Goal: Transaction & Acquisition: Book appointment/travel/reservation

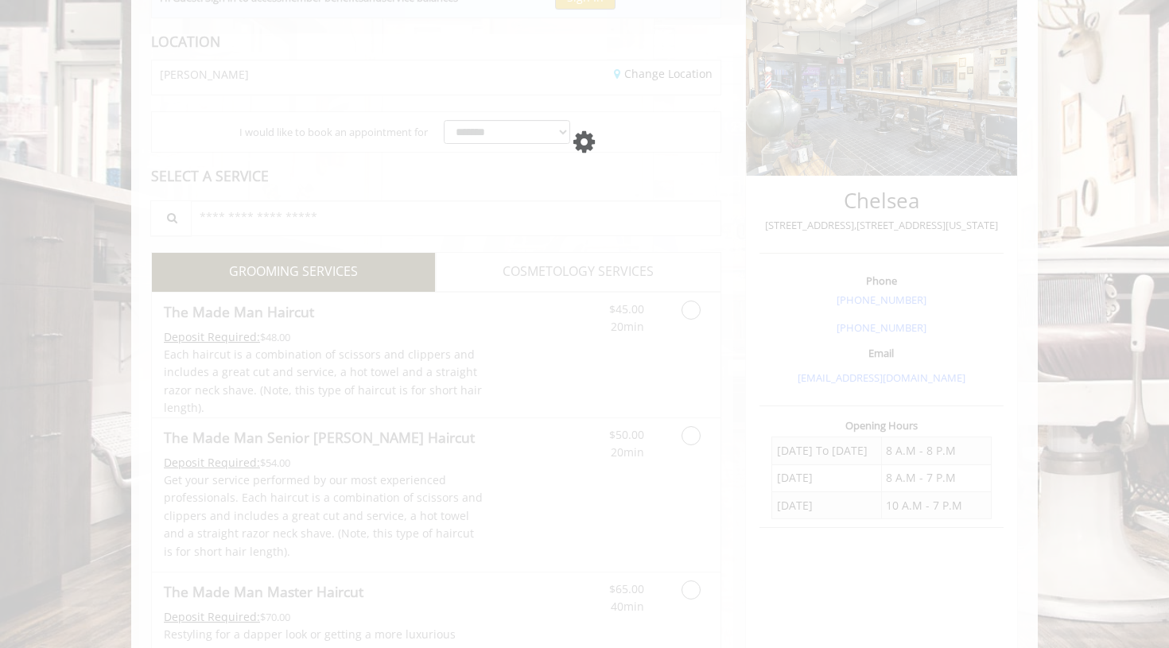
scroll to position [204, 0]
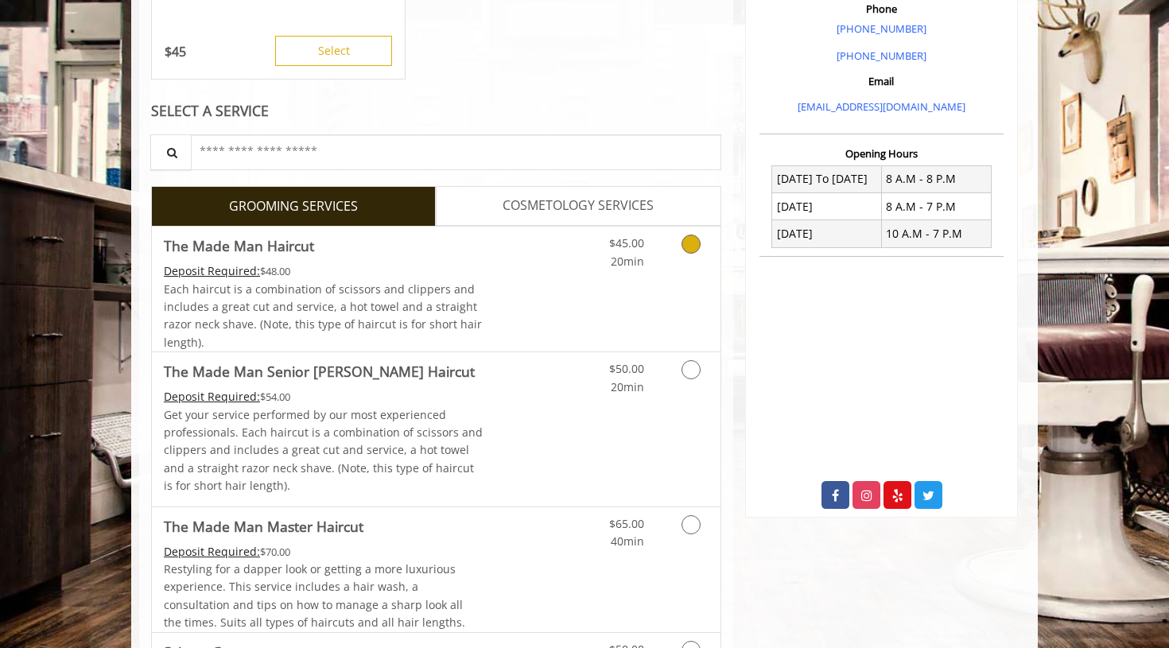
click at [693, 246] on icon "Grooming services" at bounding box center [690, 244] width 19 height 19
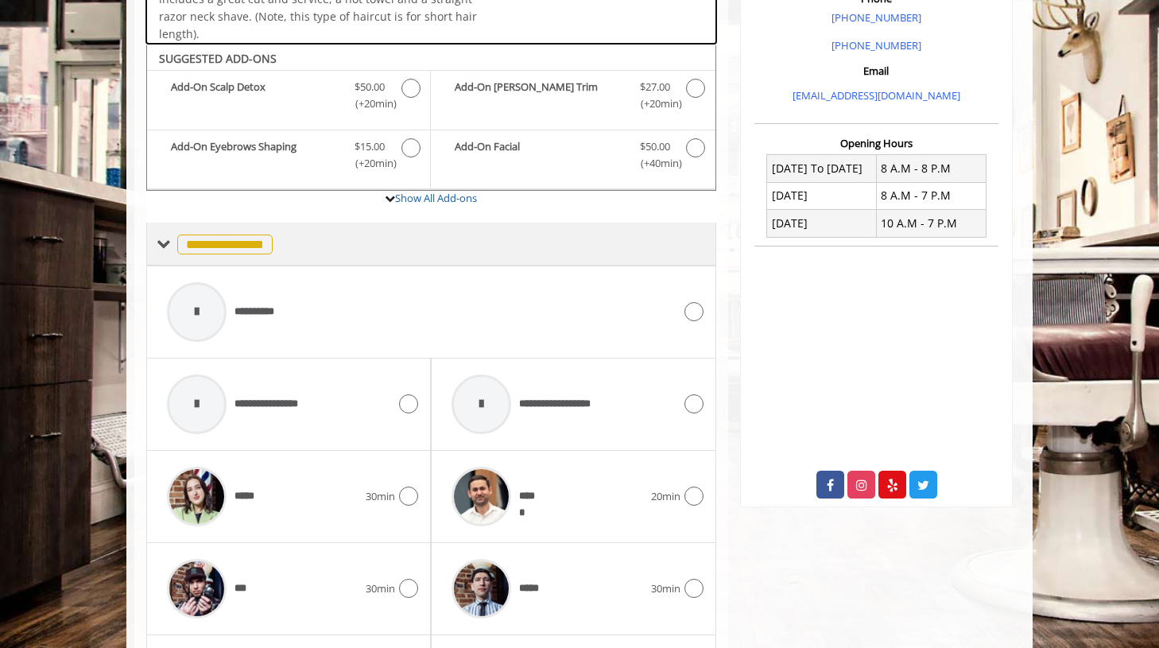
scroll to position [530, 0]
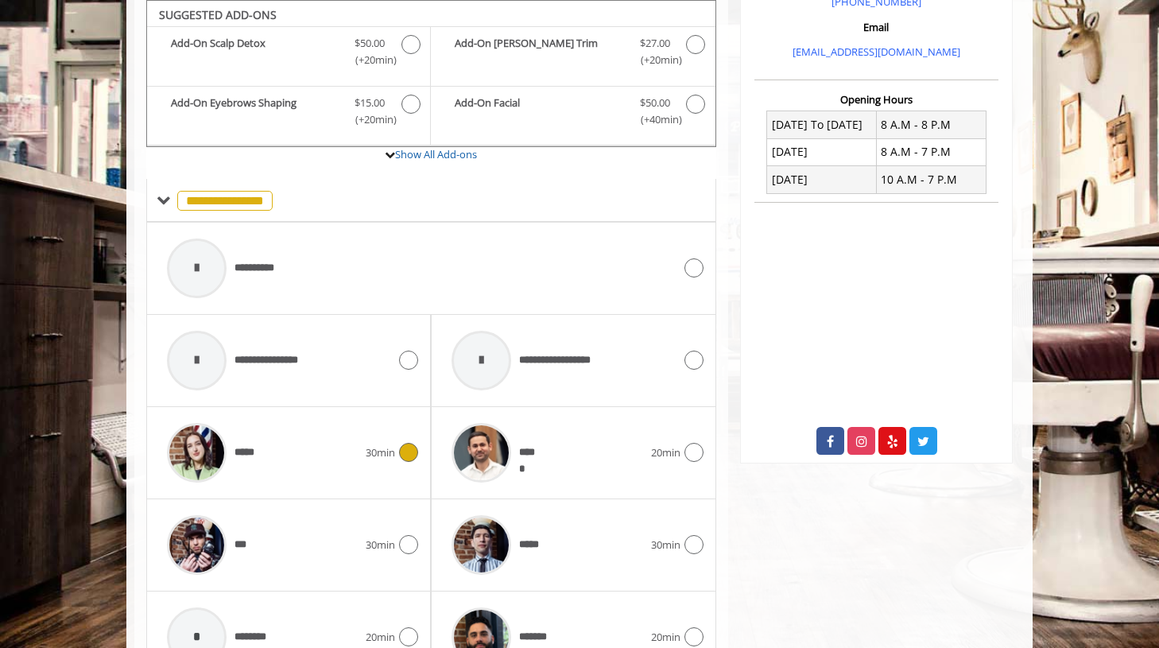
click at [401, 454] on icon at bounding box center [408, 452] width 19 height 19
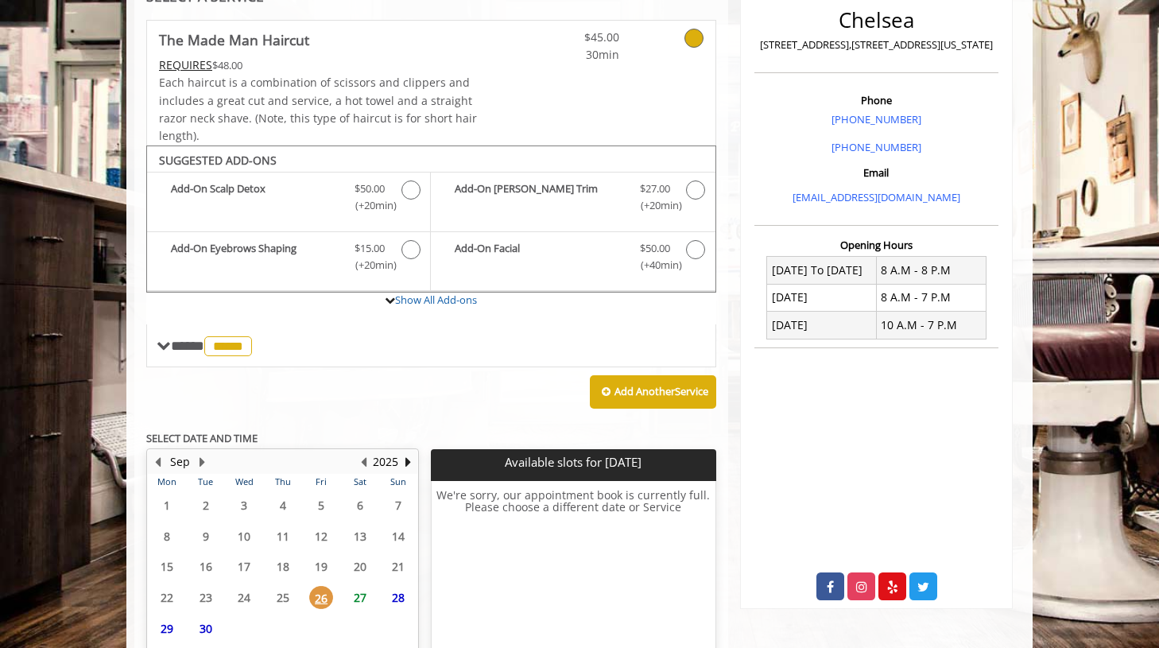
scroll to position [511, 0]
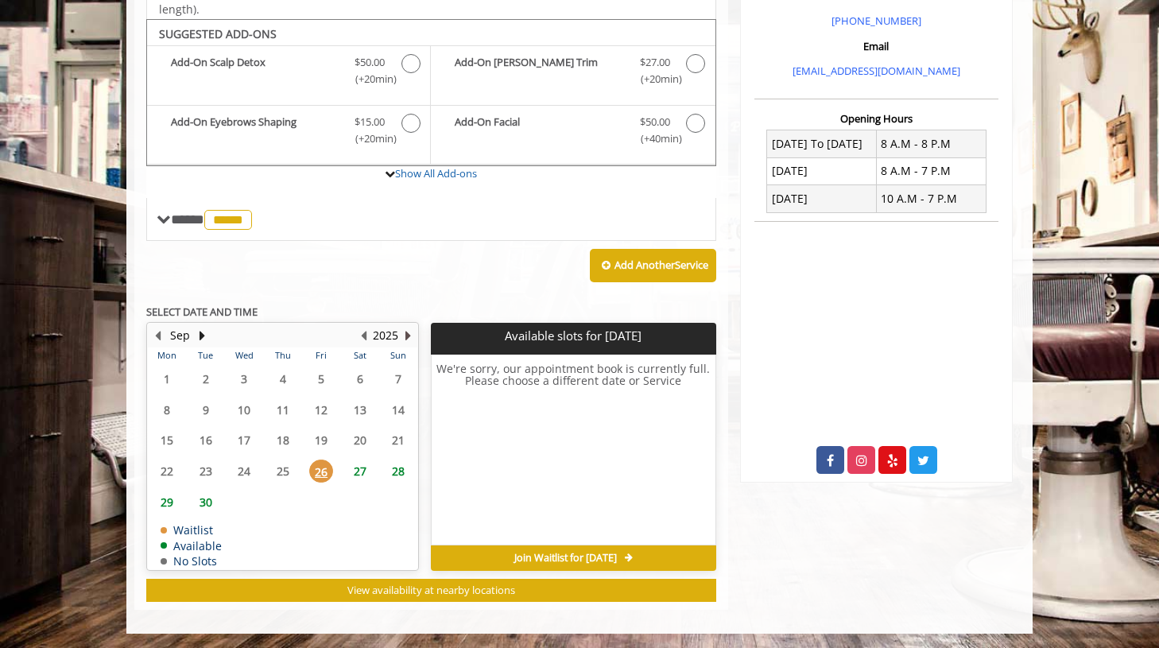
click at [407, 335] on button "Next Year" at bounding box center [407, 335] width 13 height 17
click at [321, 379] on span "2" at bounding box center [321, 378] width 24 height 23
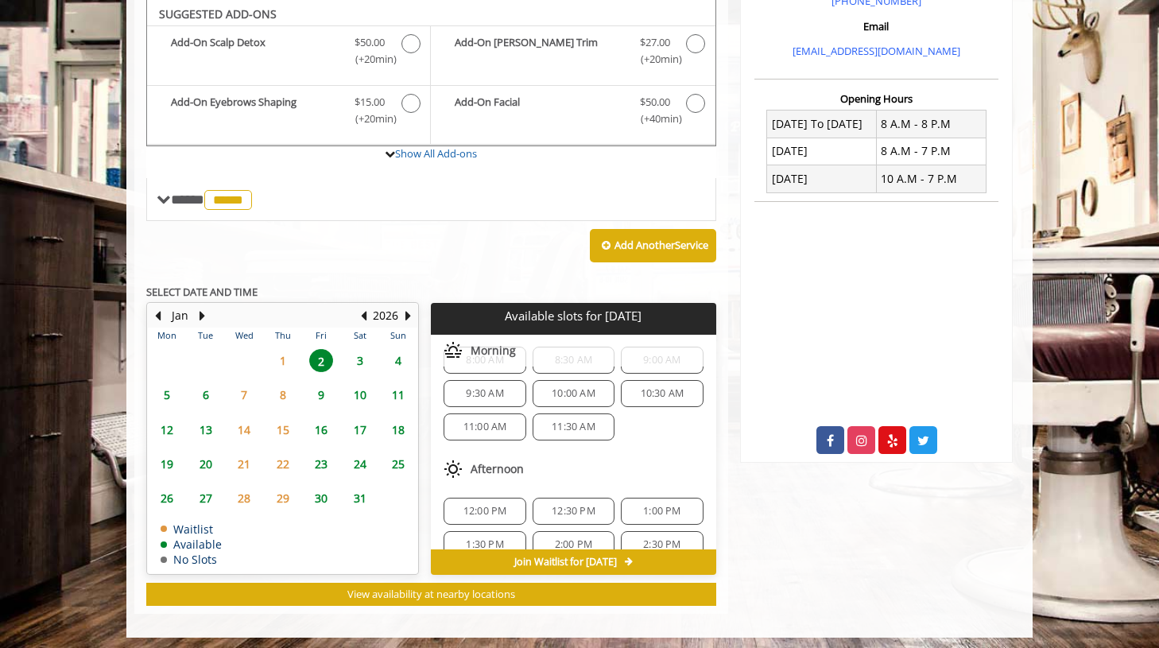
scroll to position [27, 0]
click at [482, 398] on span "9:30 AM" at bounding box center [484, 399] width 37 height 13
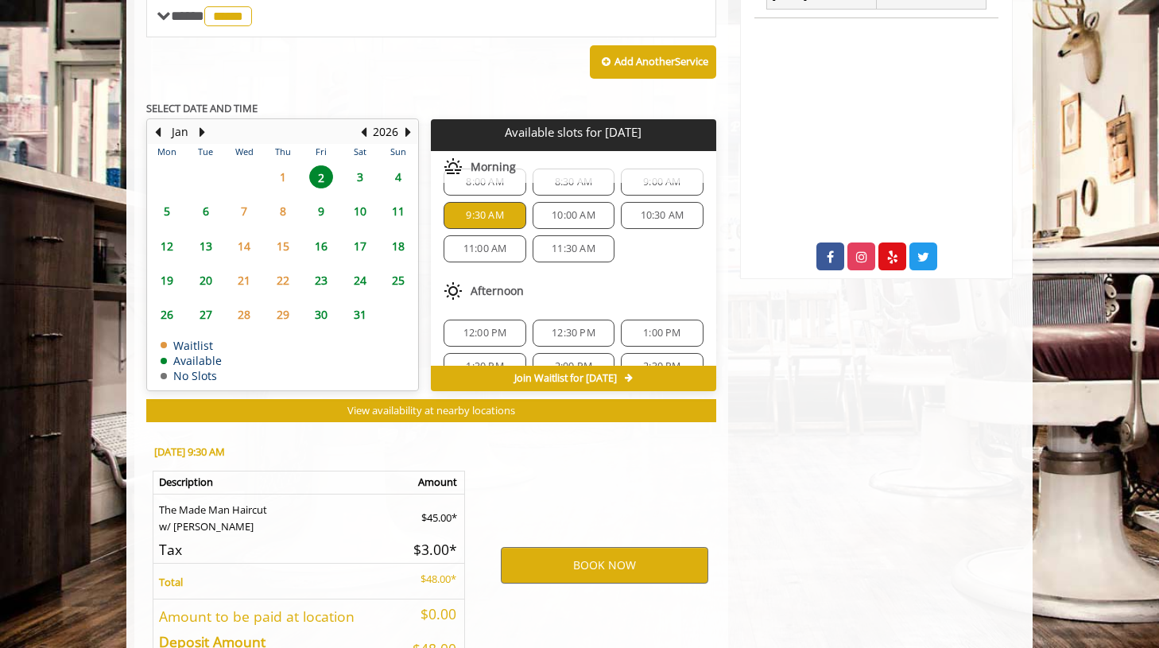
scroll to position [823, 0]
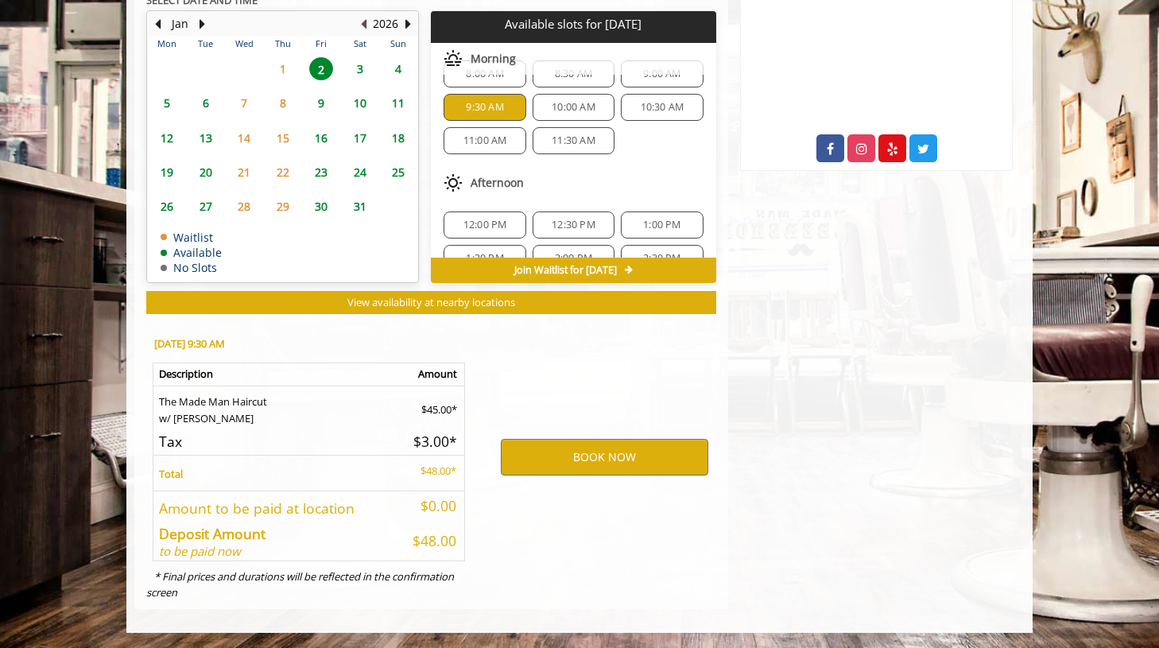
click at [363, 25] on button "Previous Year" at bounding box center [363, 23] width 13 height 17
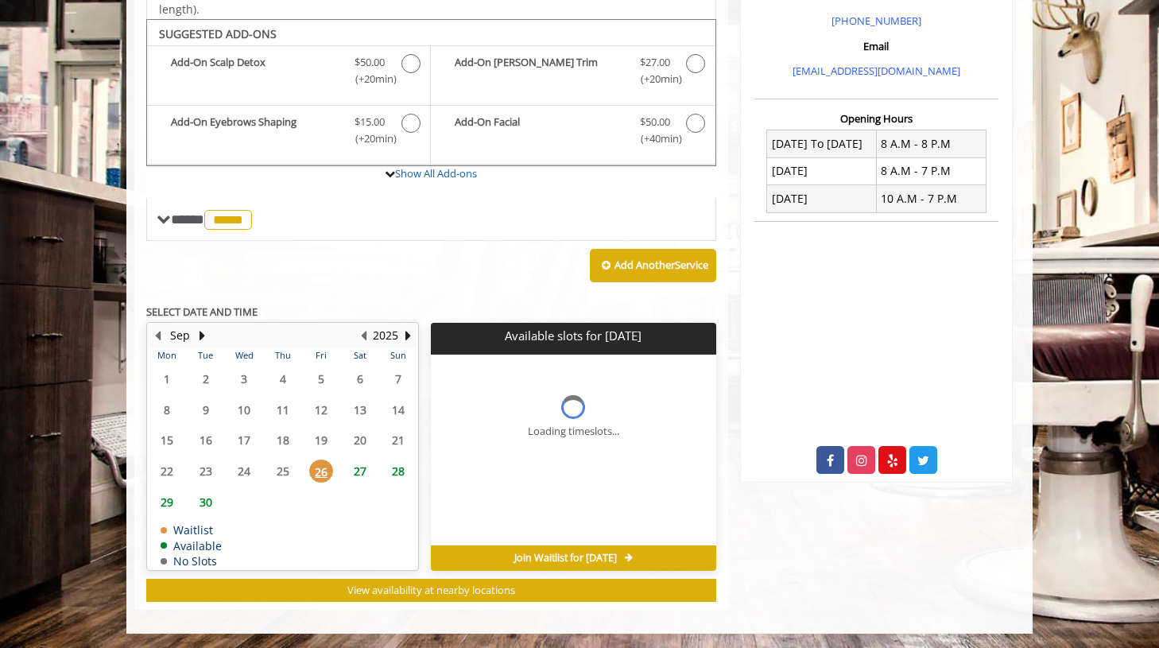
scroll to position [0, 0]
click at [198, 332] on button "Next Month" at bounding box center [202, 335] width 13 height 17
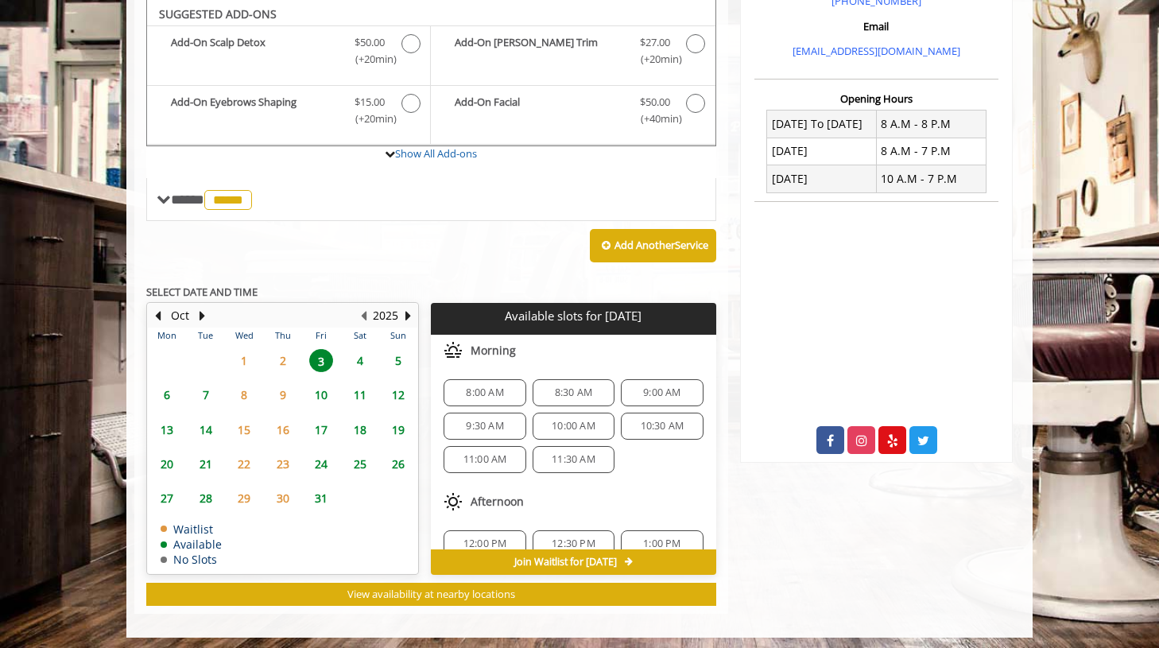
click at [493, 420] on span "9:30 AM" at bounding box center [484, 426] width 37 height 13
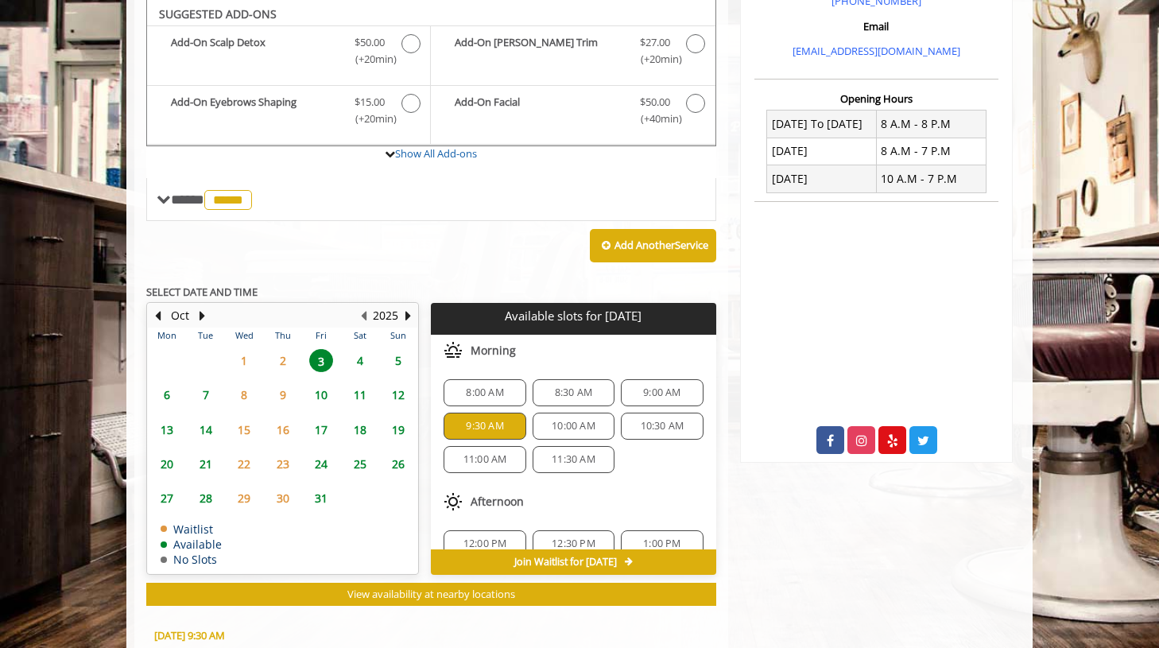
scroll to position [823, 0]
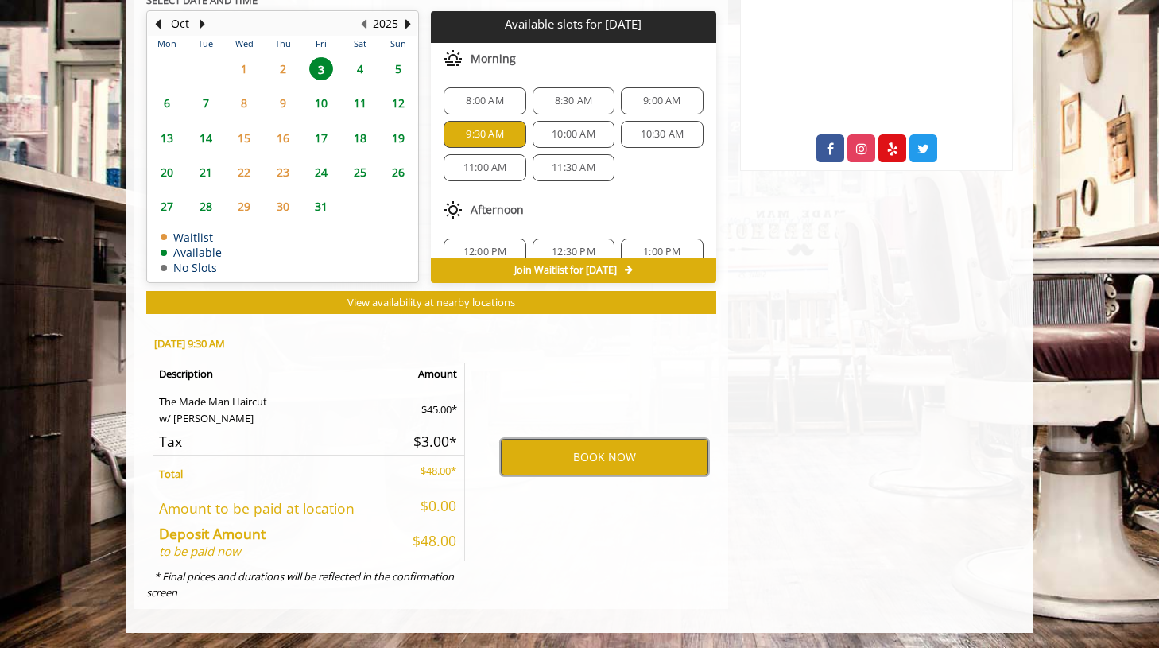
click at [568, 456] on button "BOOK NOW" at bounding box center [604, 457] width 207 height 37
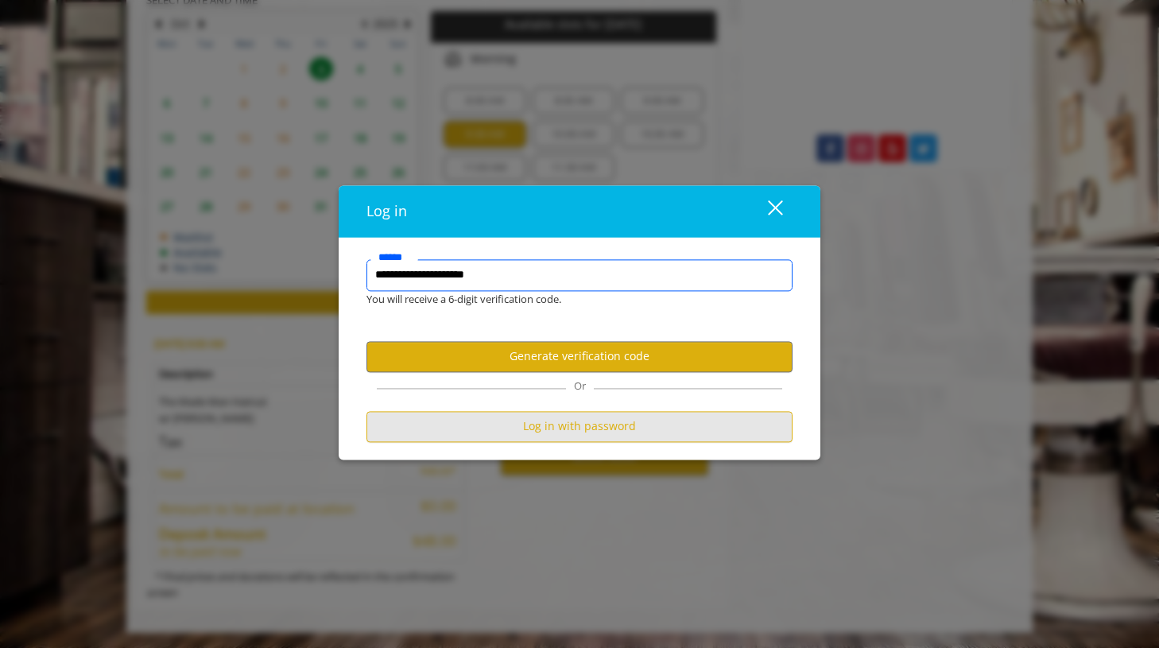
scroll to position [0, 0]
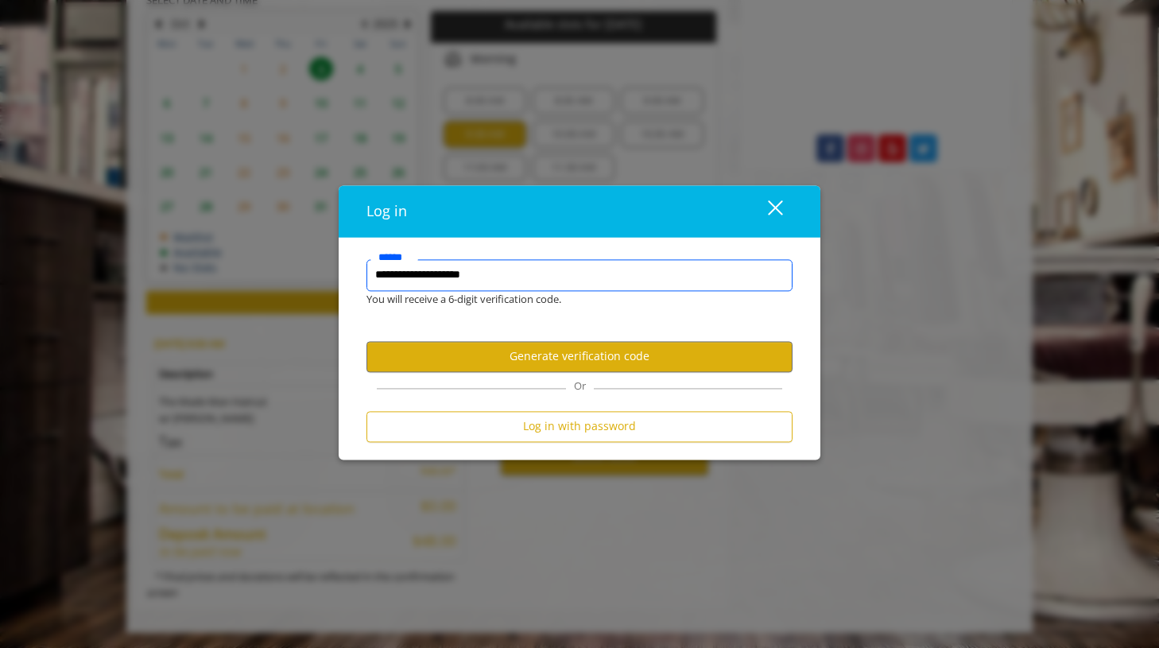
type input "**********"
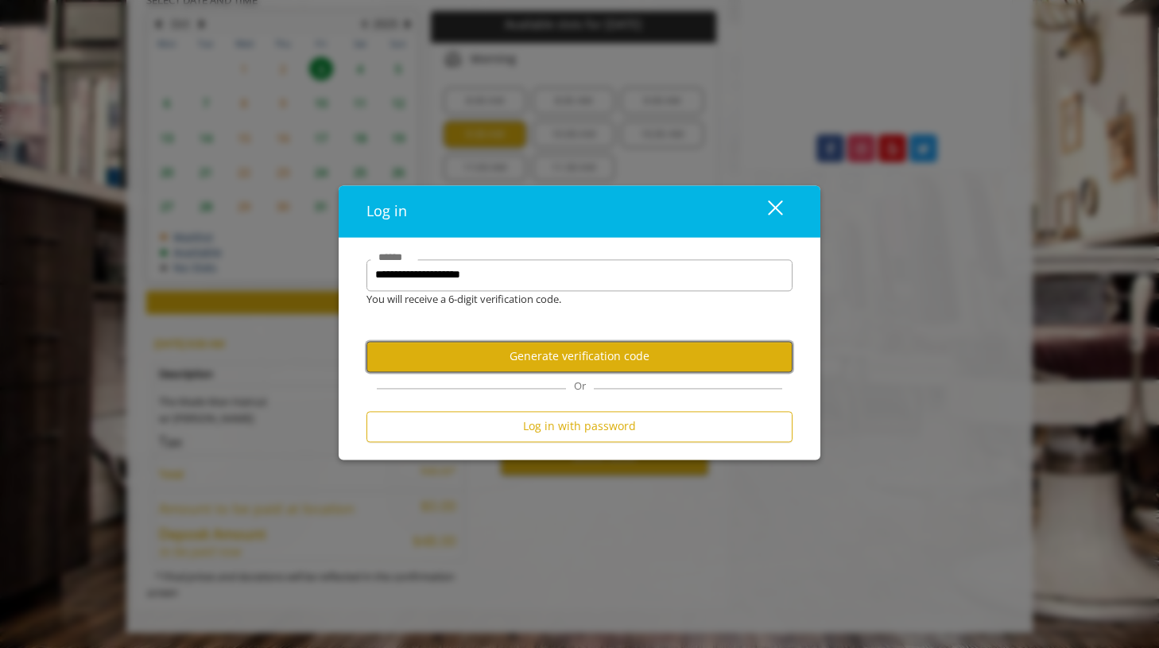
click at [572, 355] on button "Generate verification code" at bounding box center [579, 356] width 426 height 31
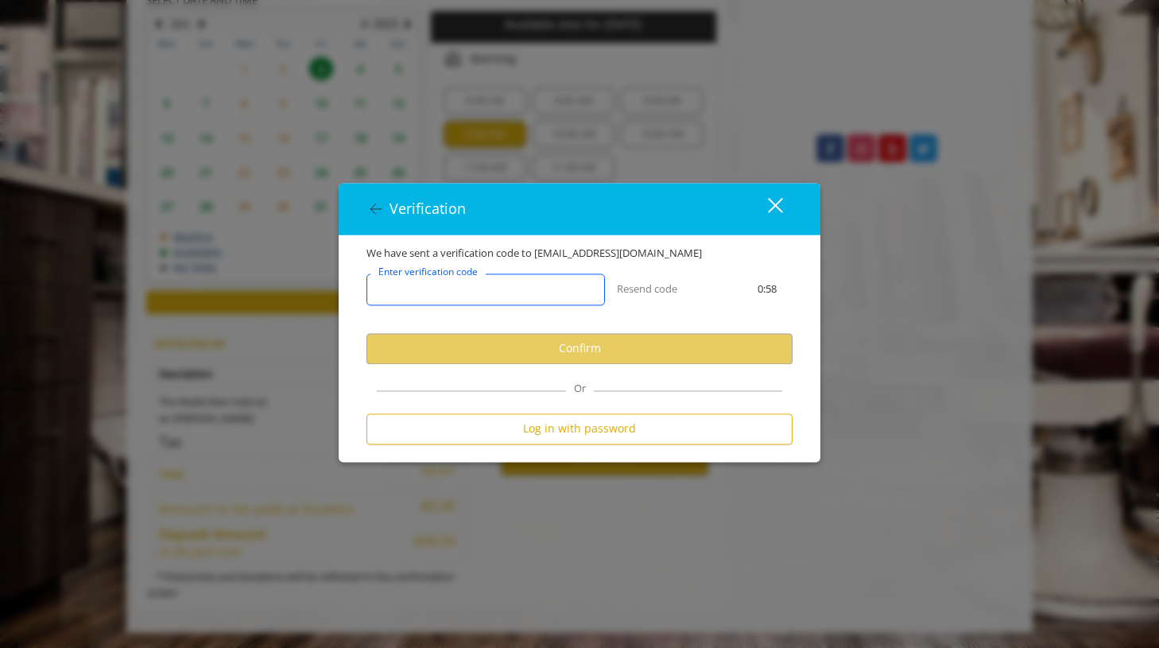
click at [510, 294] on input "Enter verification code" at bounding box center [485, 289] width 239 height 32
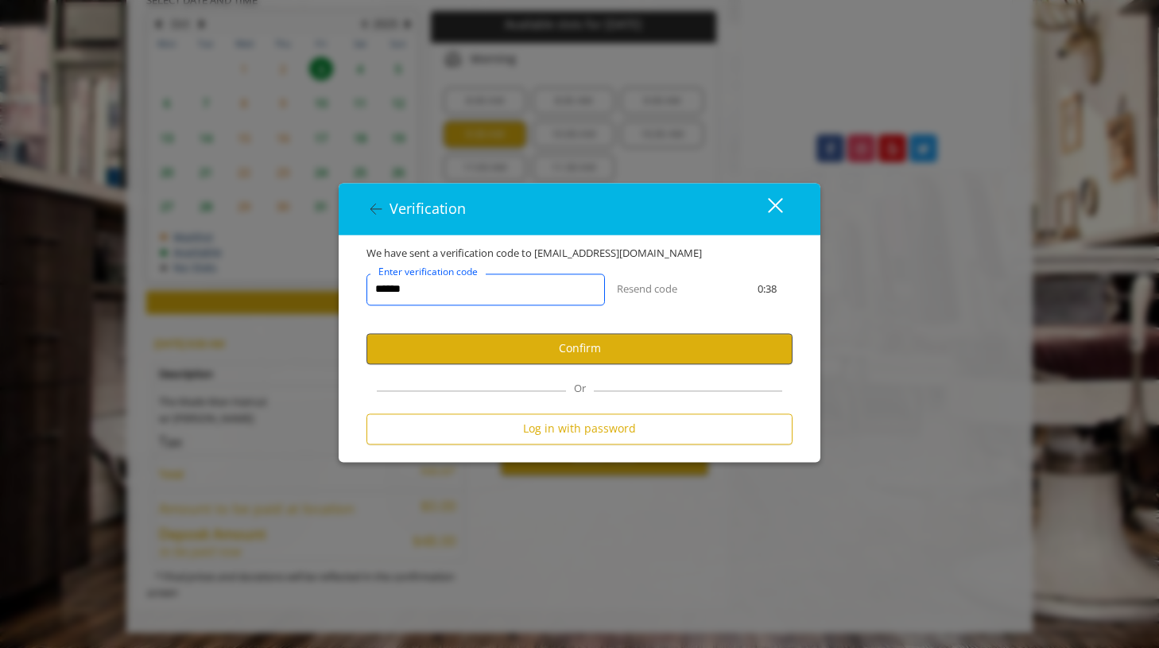
type input "******"
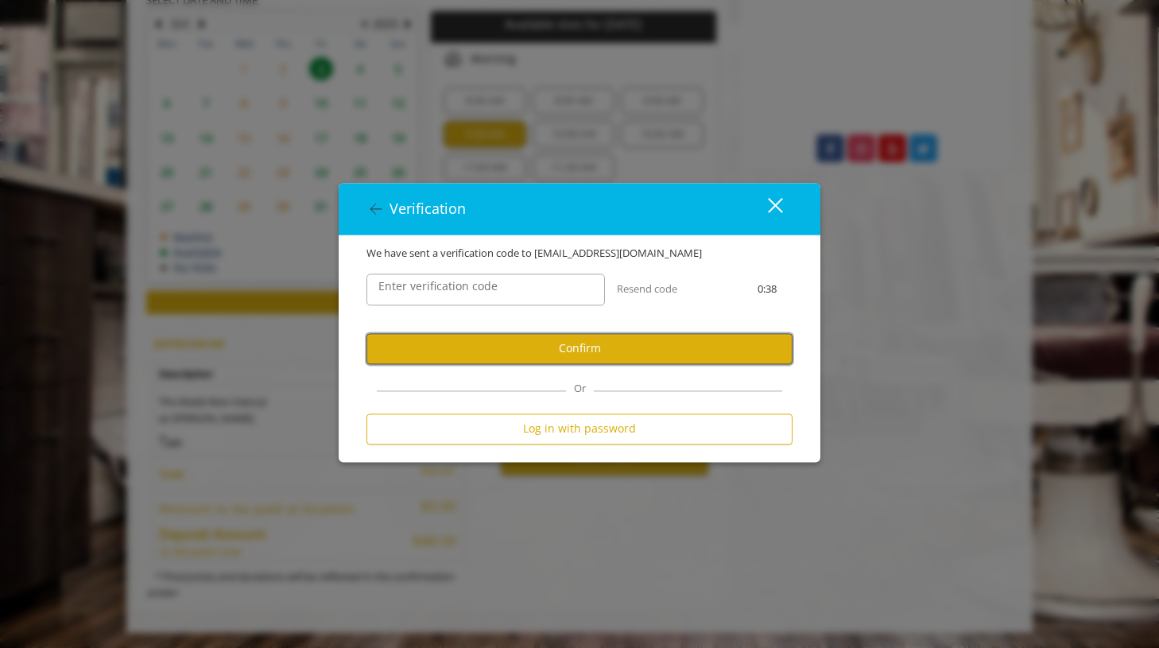
click at [639, 346] on button "Confirm" at bounding box center [579, 348] width 426 height 31
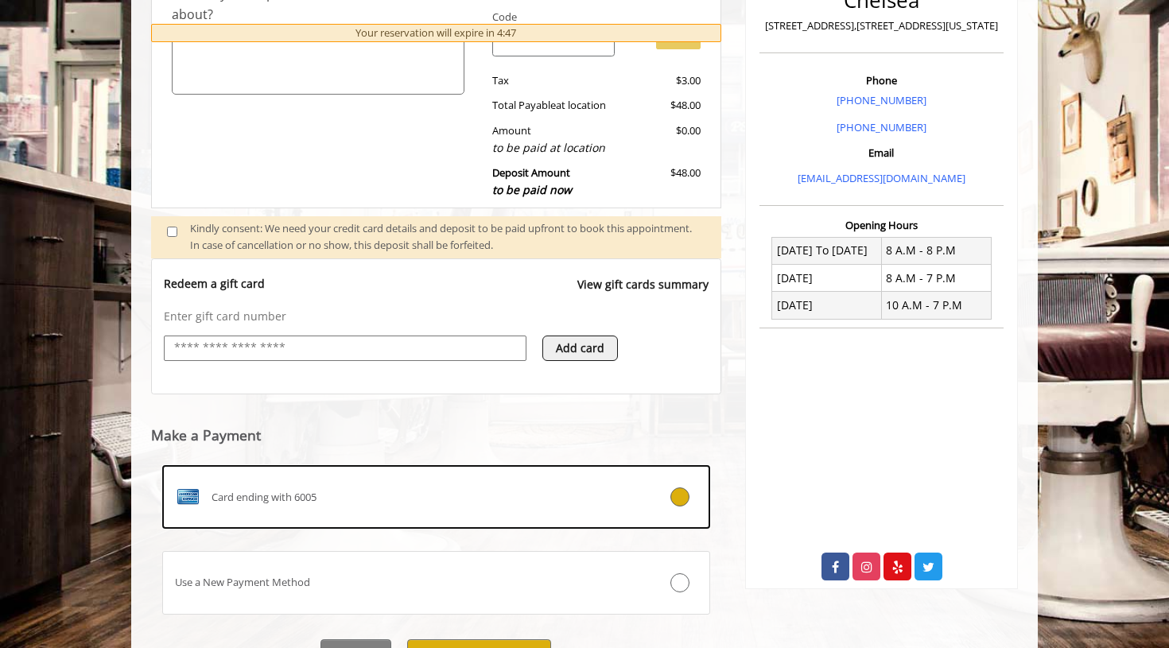
scroll to position [487, 0]
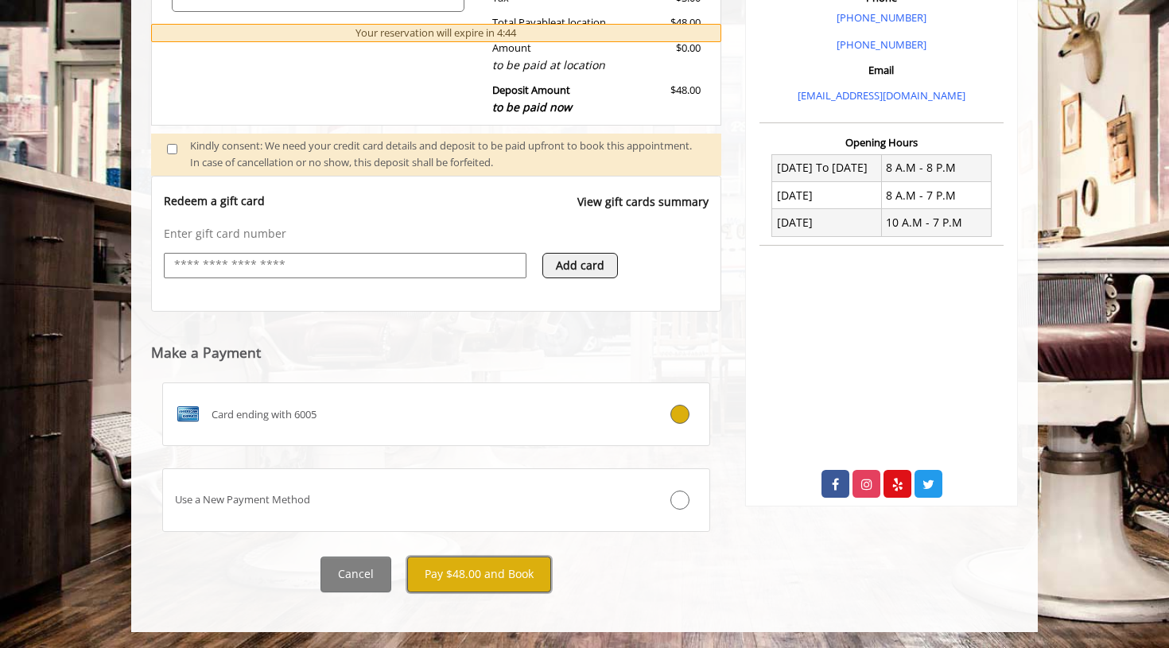
click at [480, 575] on button "Pay $48.00 and Book" at bounding box center [479, 575] width 144 height 36
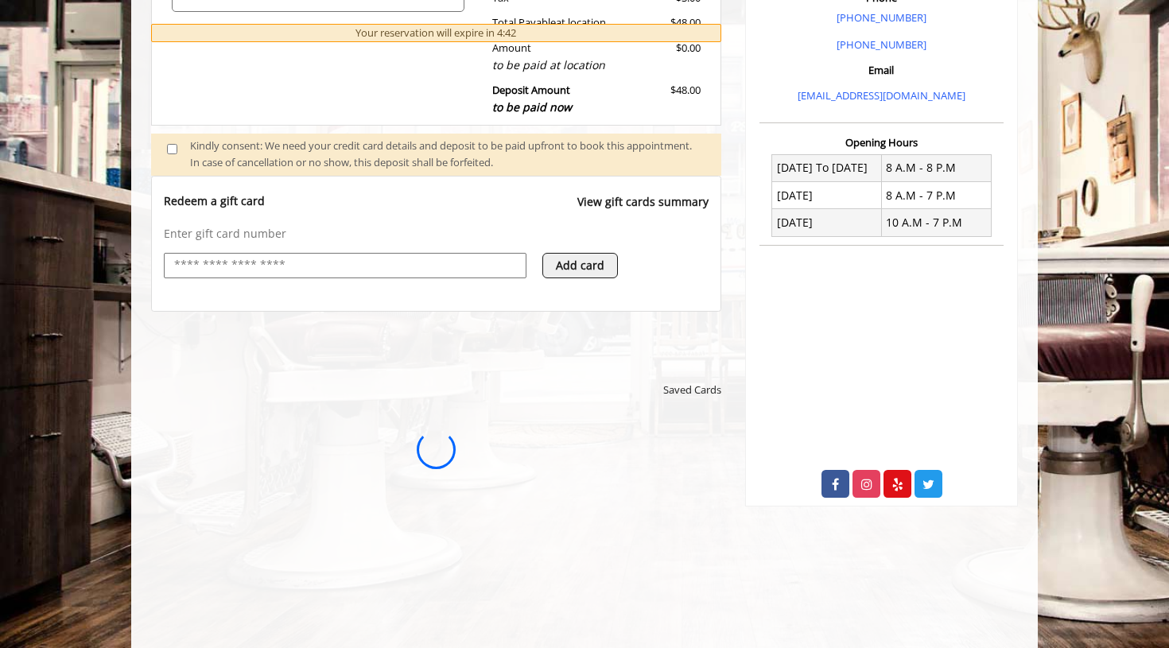
scroll to position [0, 0]
